Goal: Check status

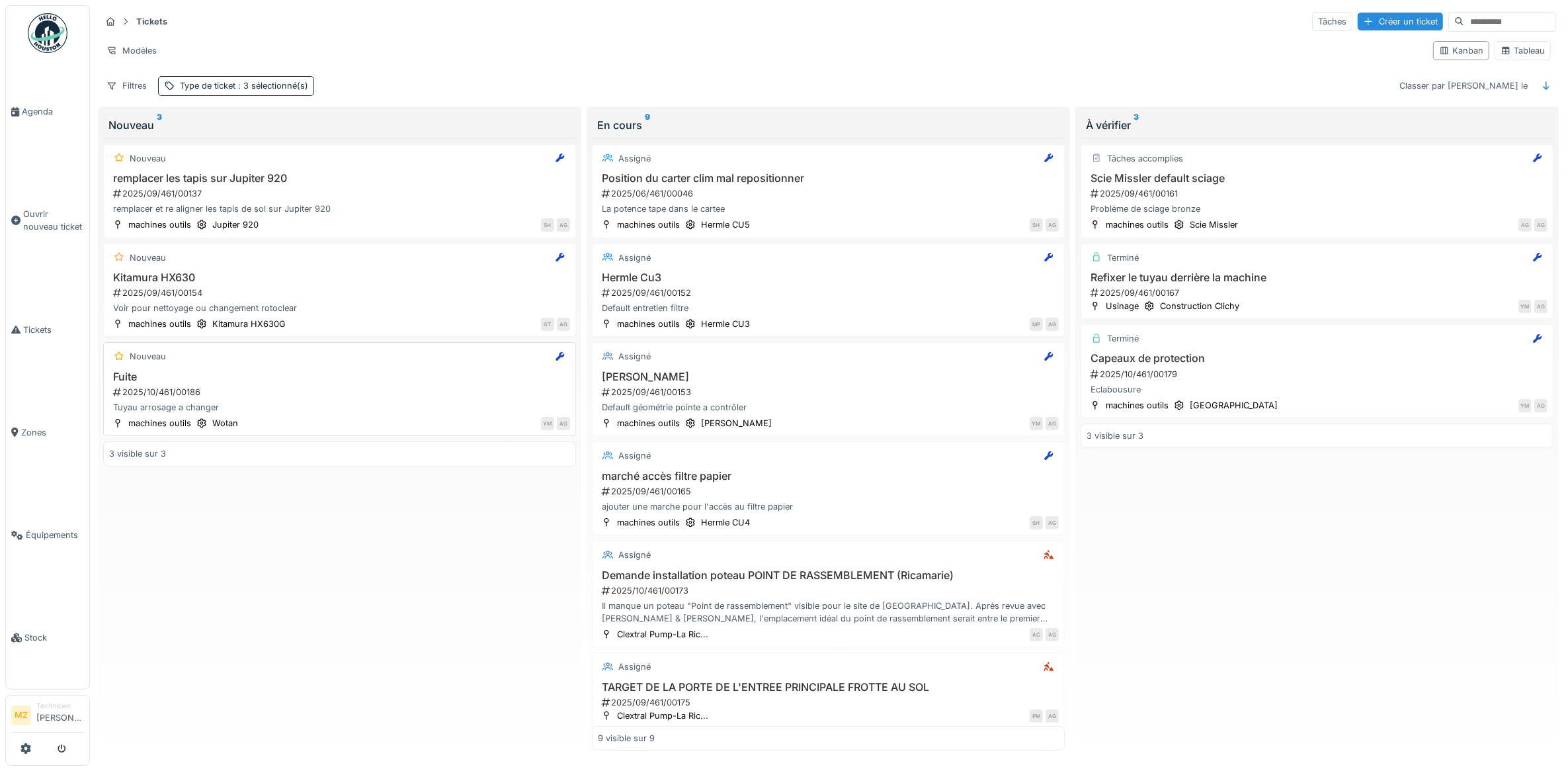
click at [336, 395] on div "2025/10/461/00186" at bounding box center [341, 392] width 459 height 13
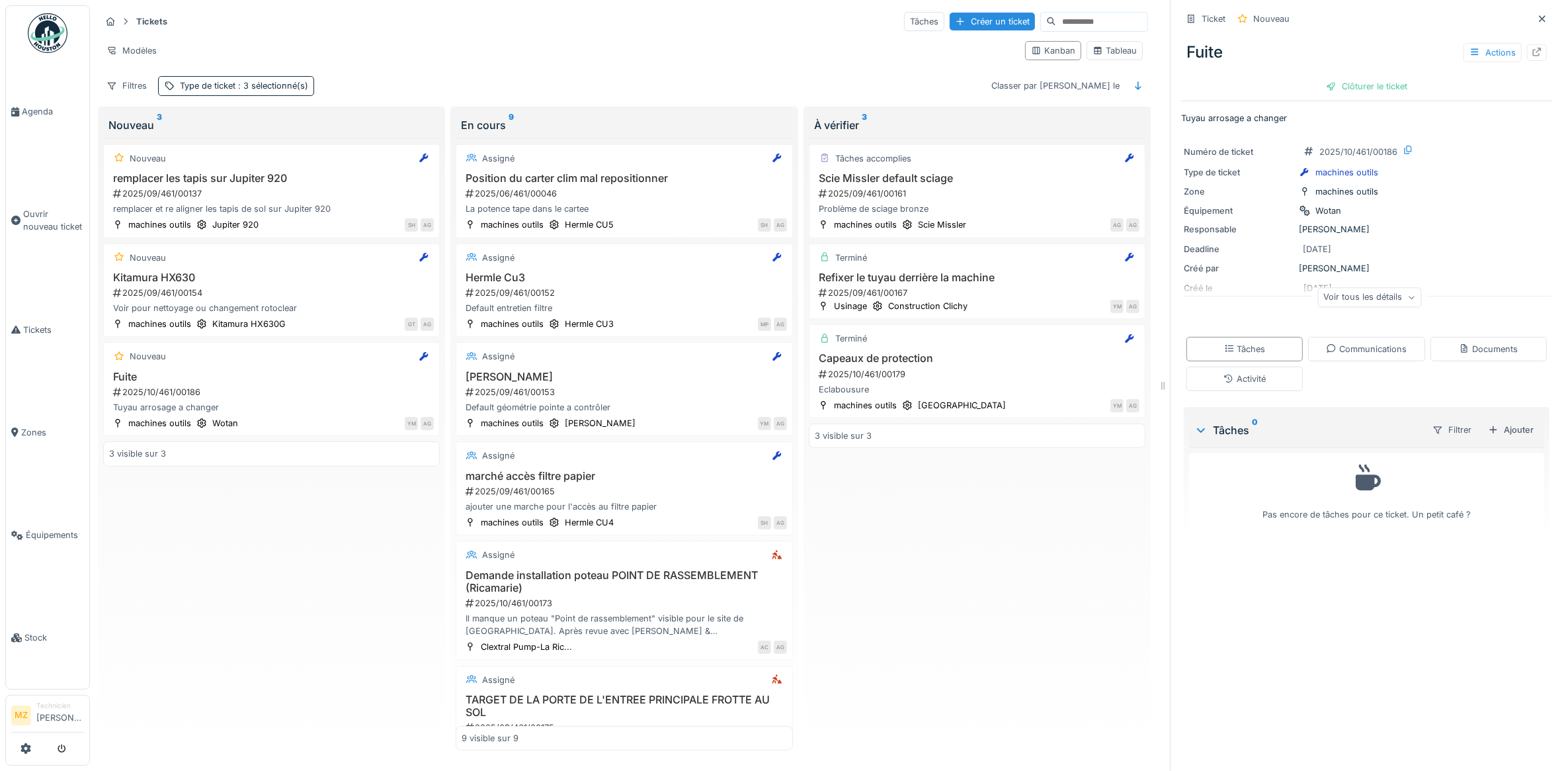
click at [1343, 292] on div "Voir tous les détails" at bounding box center [1370, 298] width 104 height 19
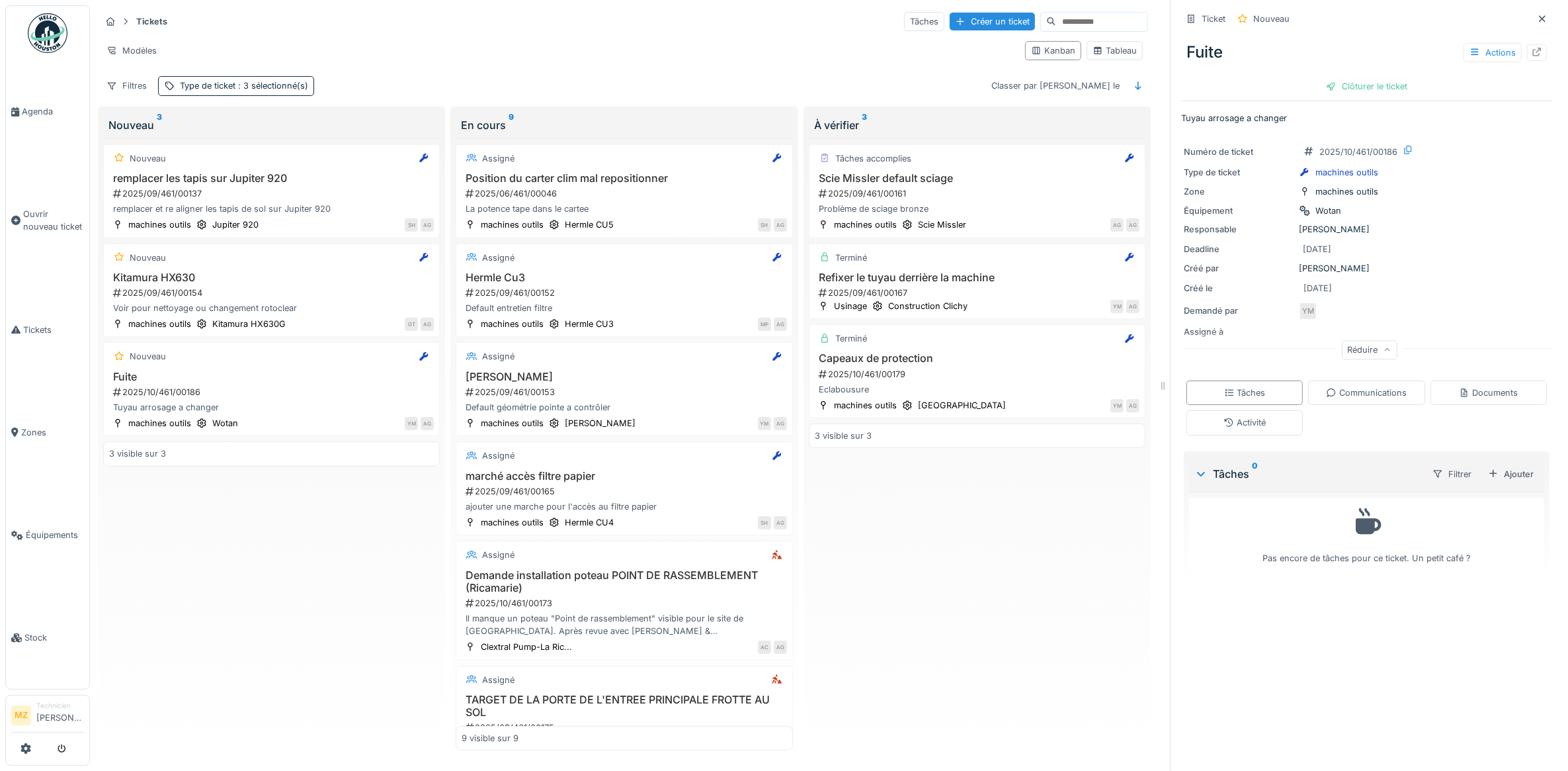
click at [1353, 352] on div "Réduire" at bounding box center [1370, 349] width 56 height 19
